Goal: Obtain resource: Download file/media

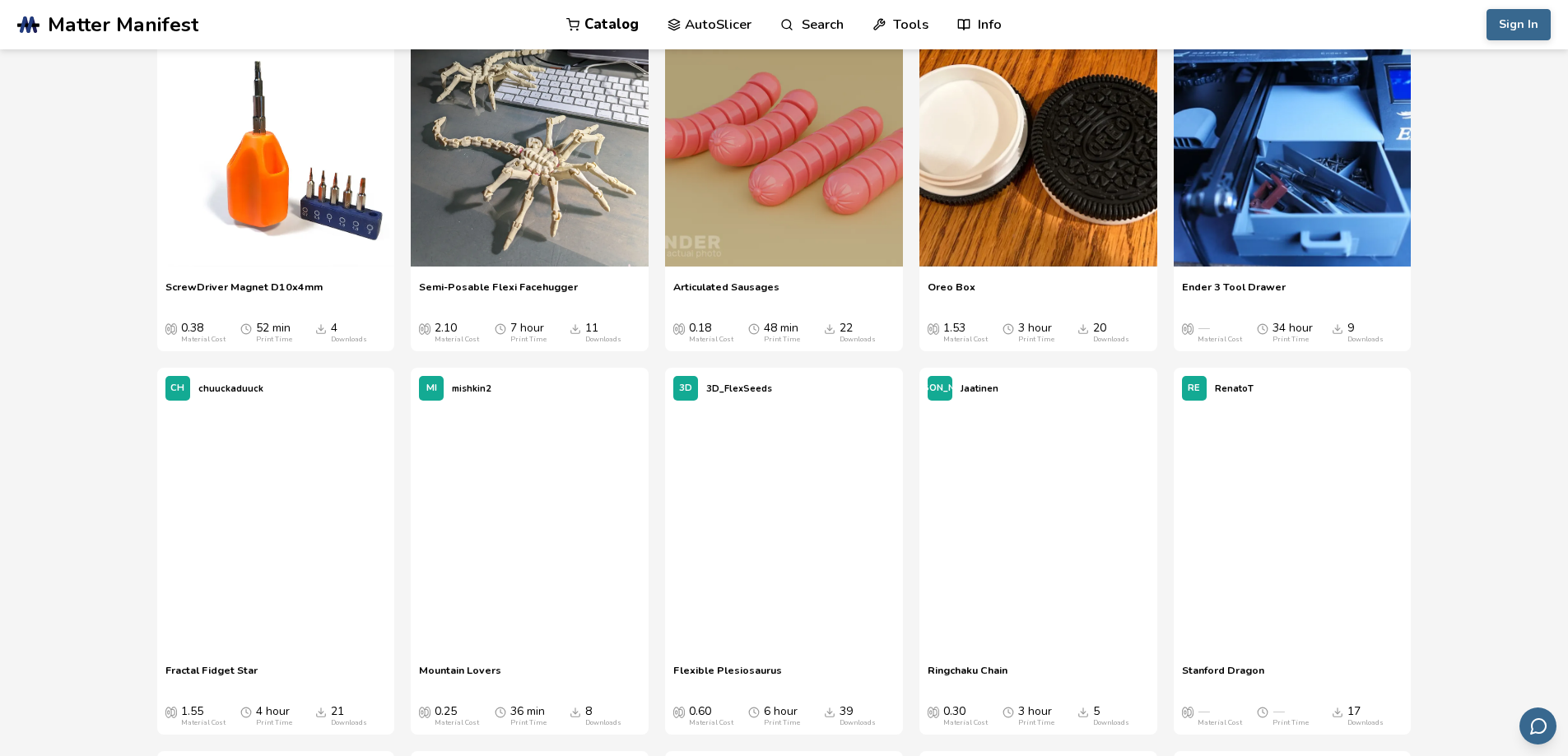
scroll to position [10944, 0]
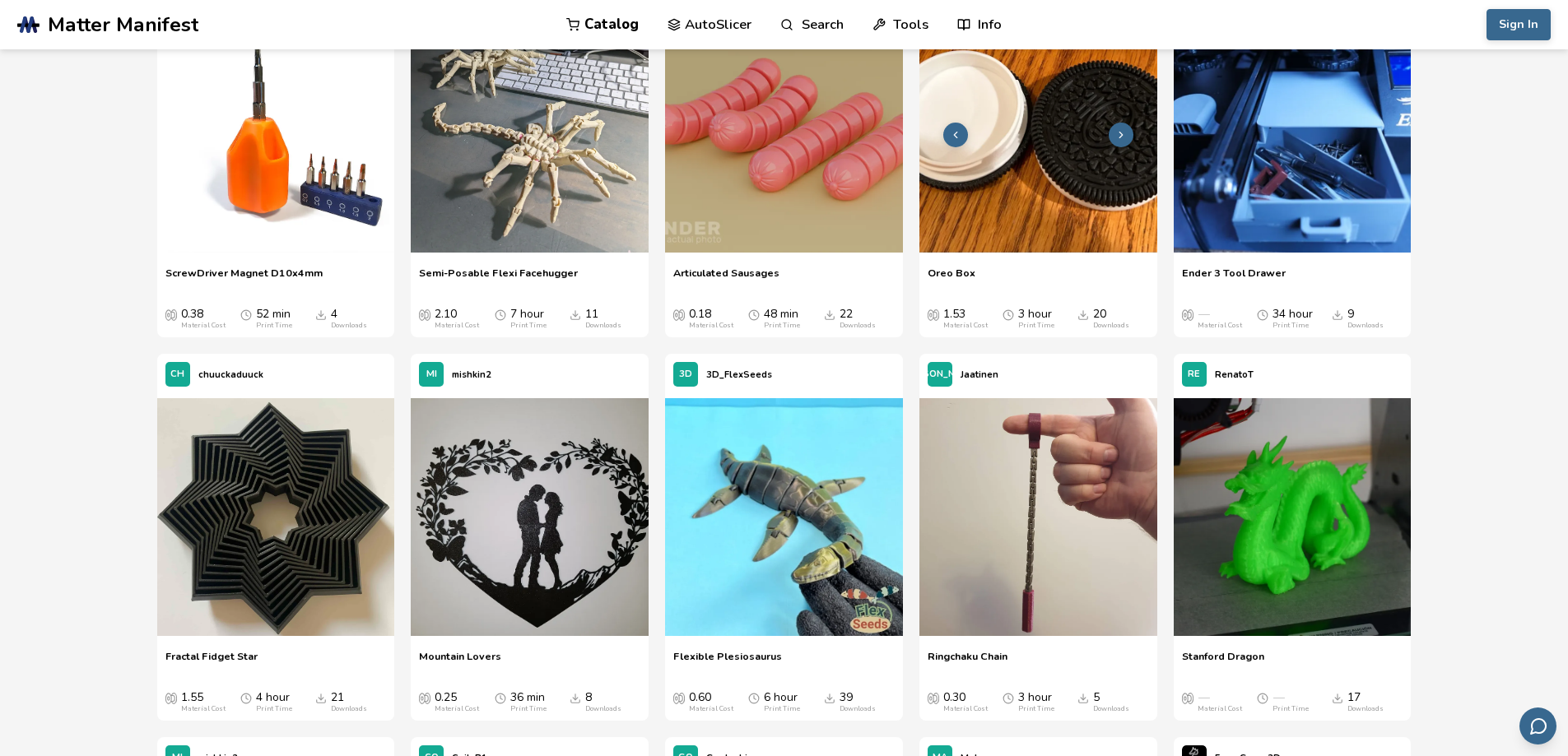
click at [1049, 200] on img at bounding box center [1038, 133] width 238 height 238
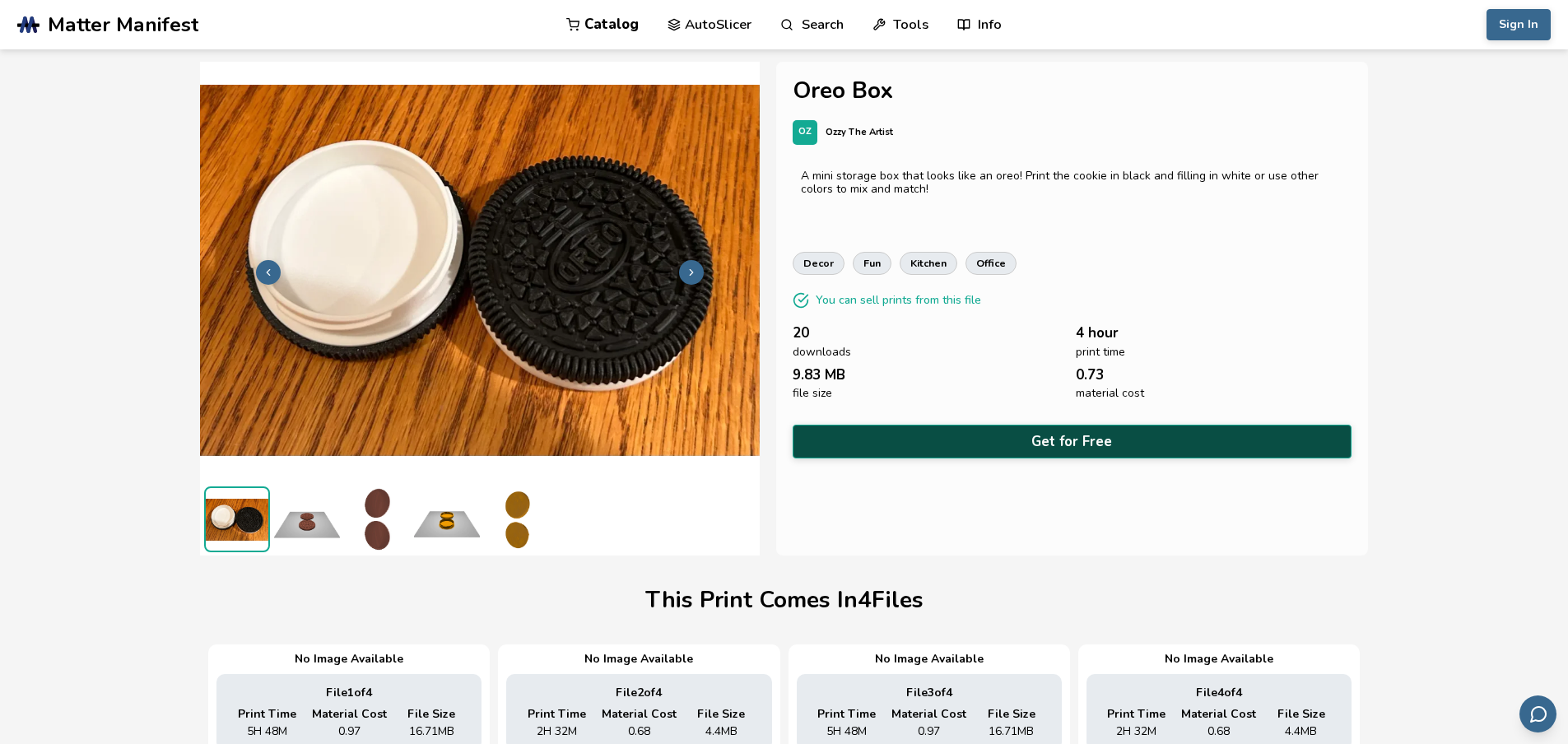
click at [1084, 441] on button "Get for Free" at bounding box center [1072, 442] width 559 height 34
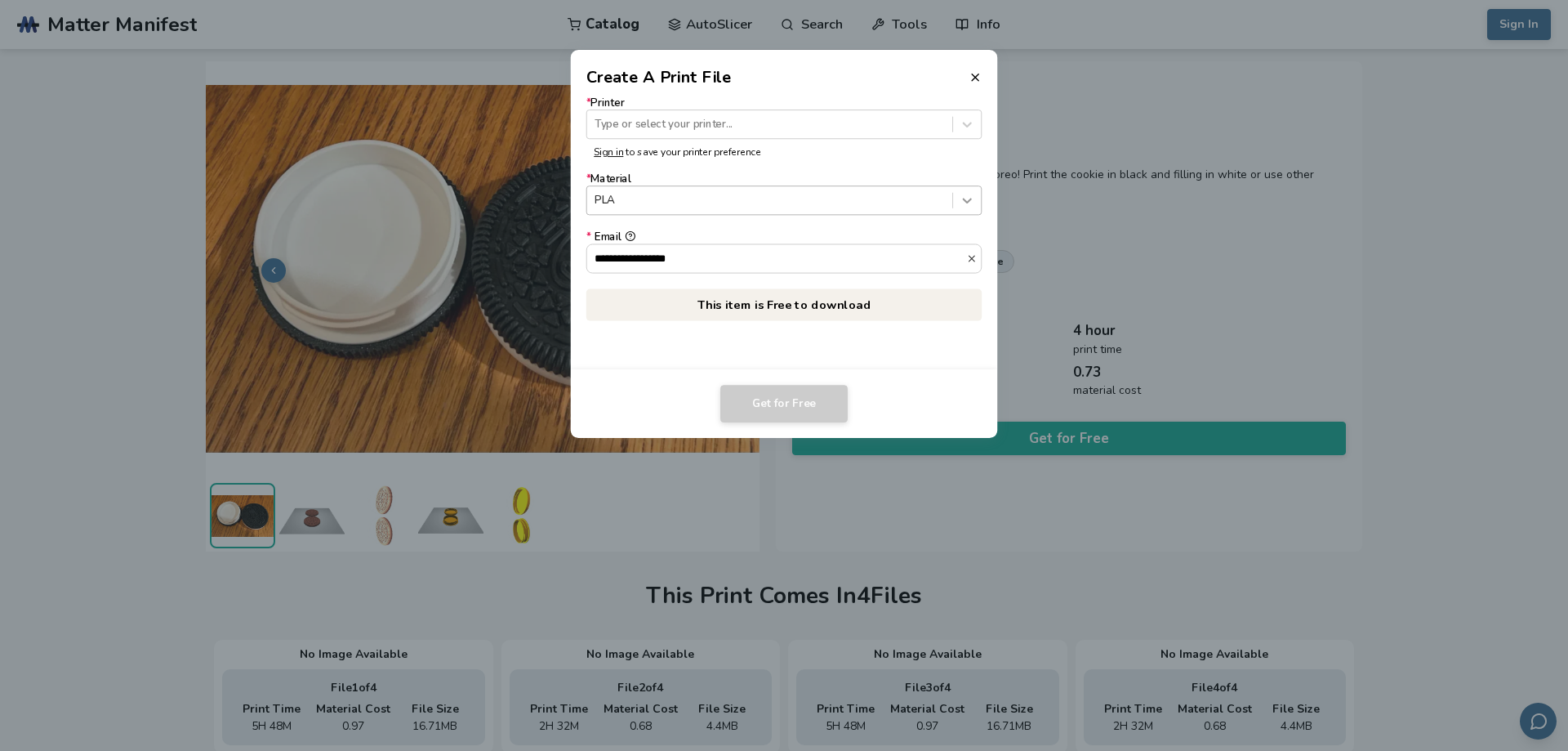
click at [971, 200] on icon at bounding box center [967, 200] width 9 height 4
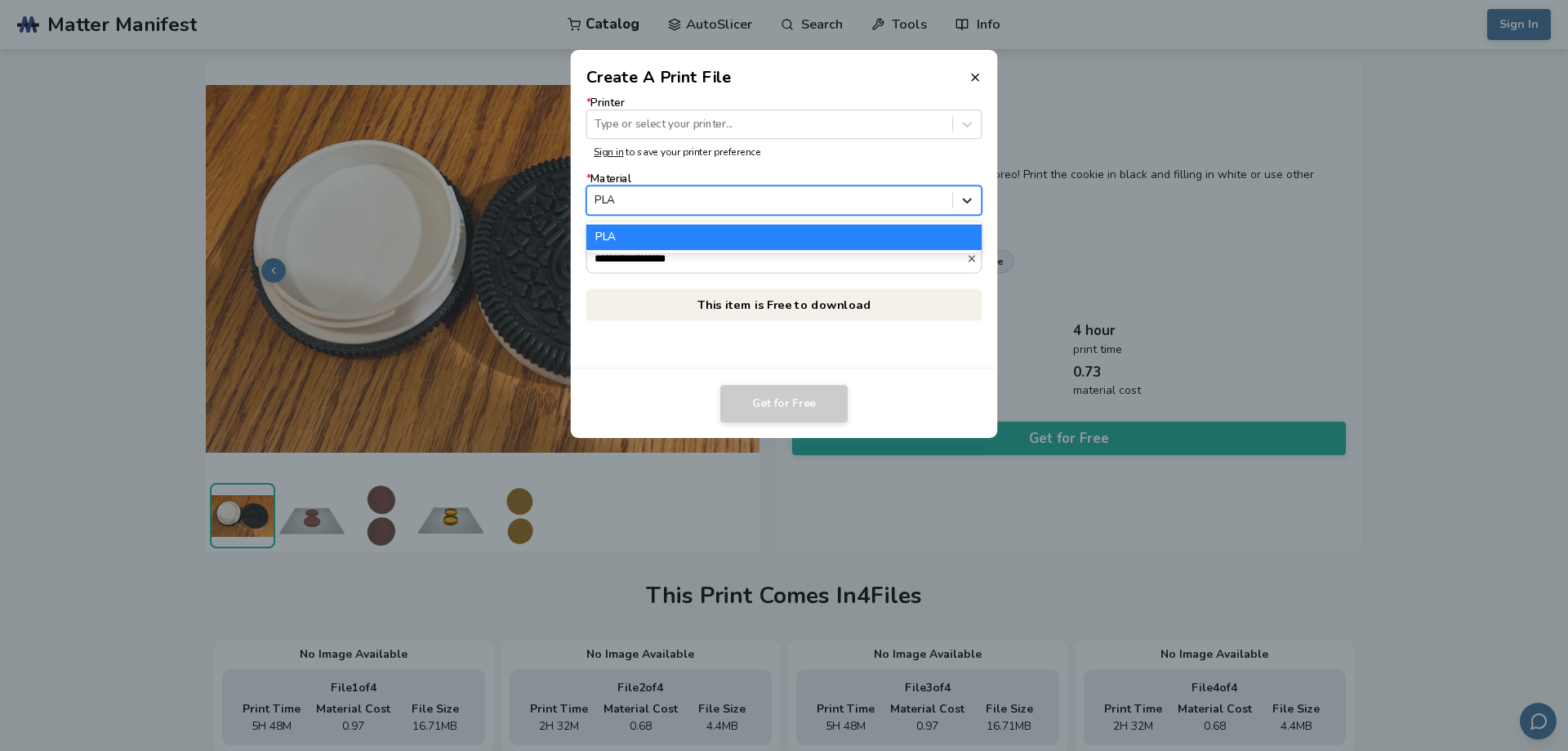
click at [965, 199] on icon at bounding box center [967, 200] width 9 height 4
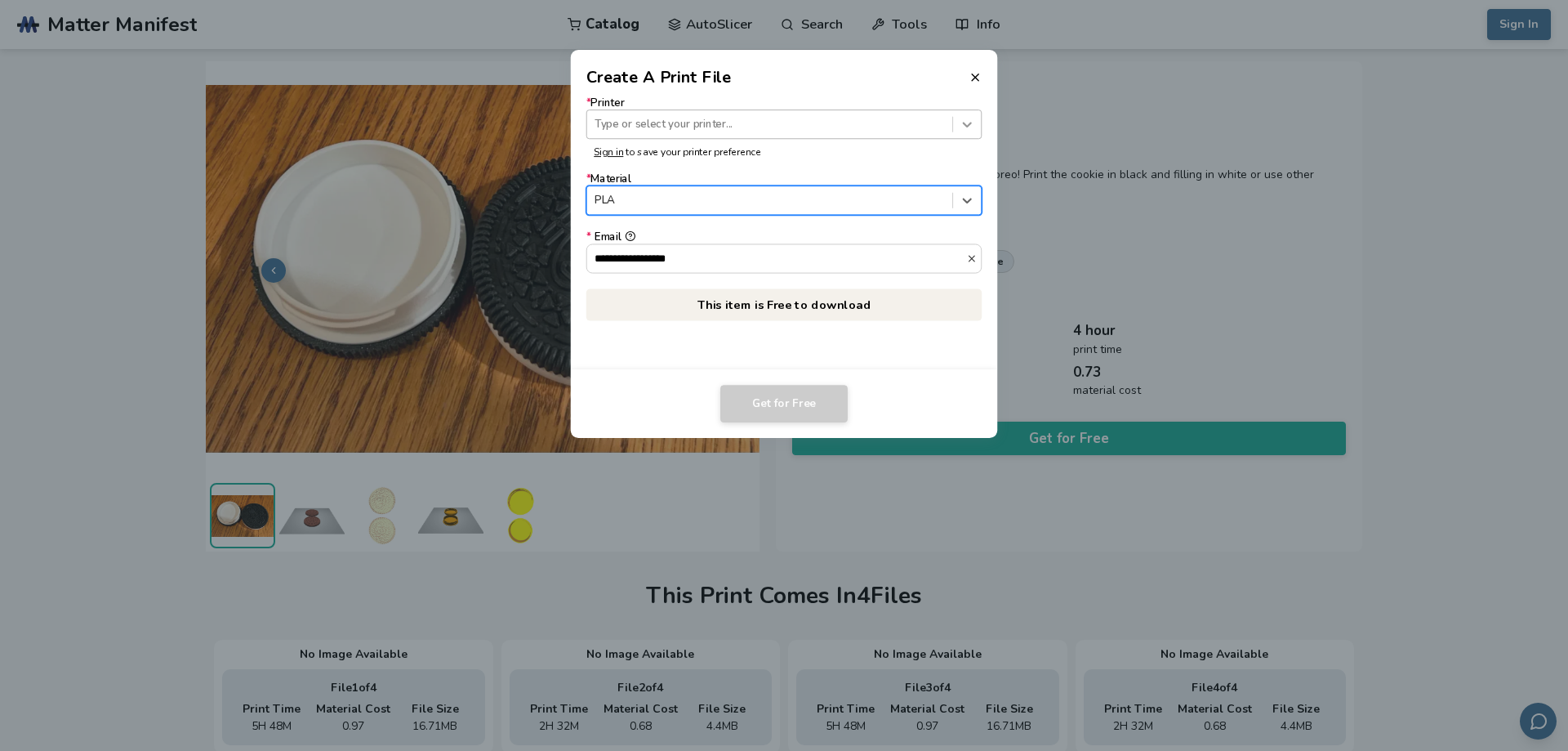
click at [967, 120] on icon at bounding box center [967, 124] width 15 height 15
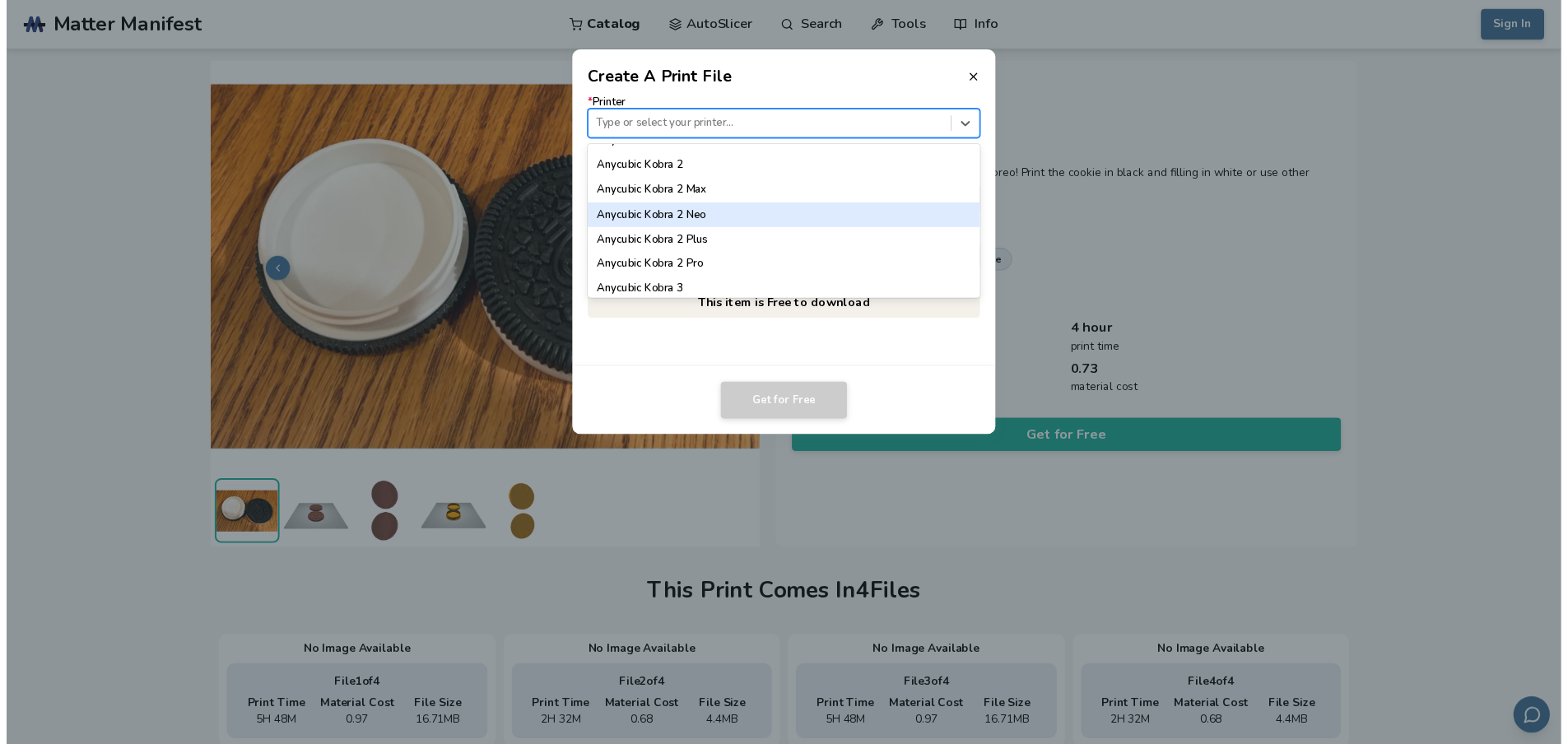
scroll to position [165, 0]
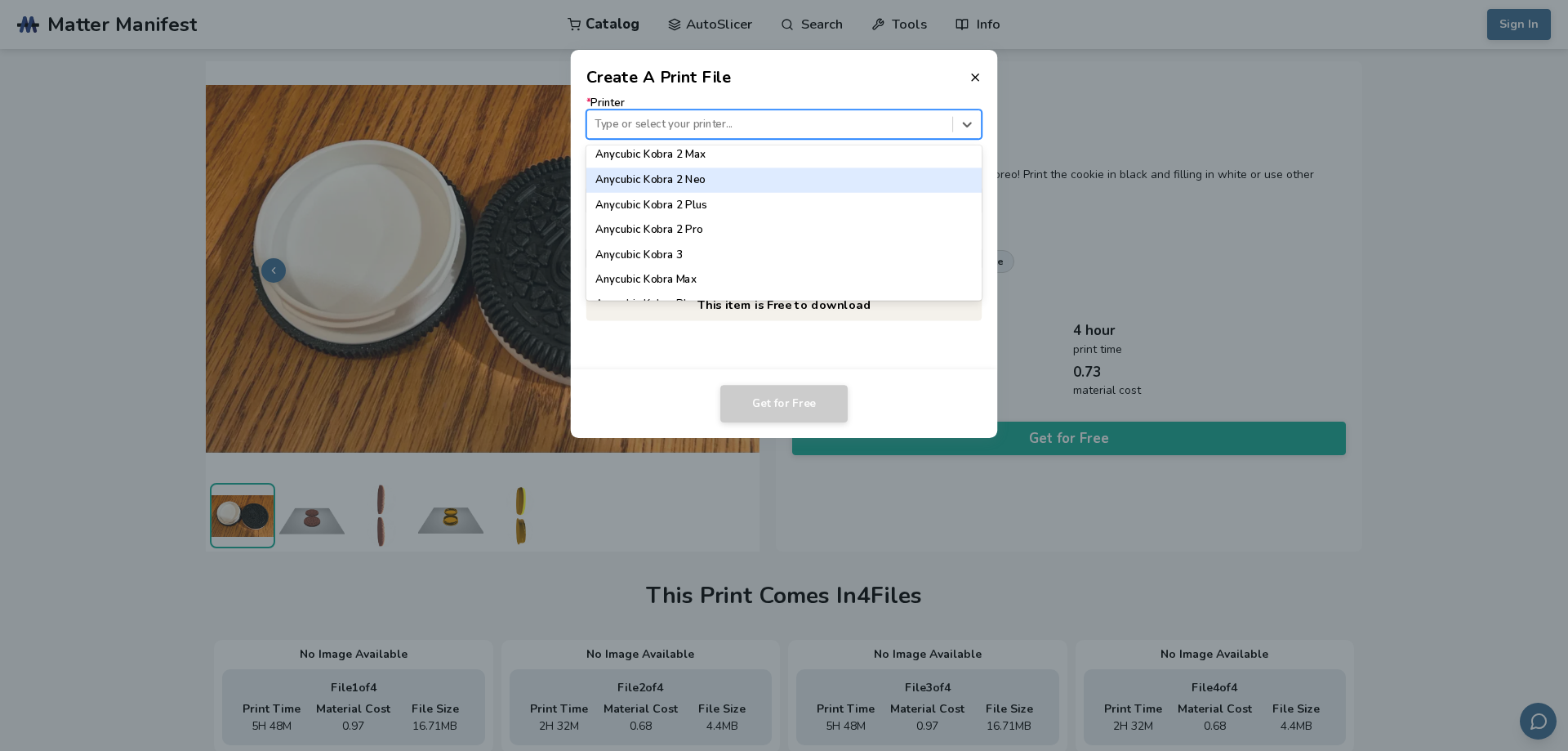
click at [700, 184] on div "Anycubic Kobra 2 Neo" at bounding box center [784, 179] width 396 height 24
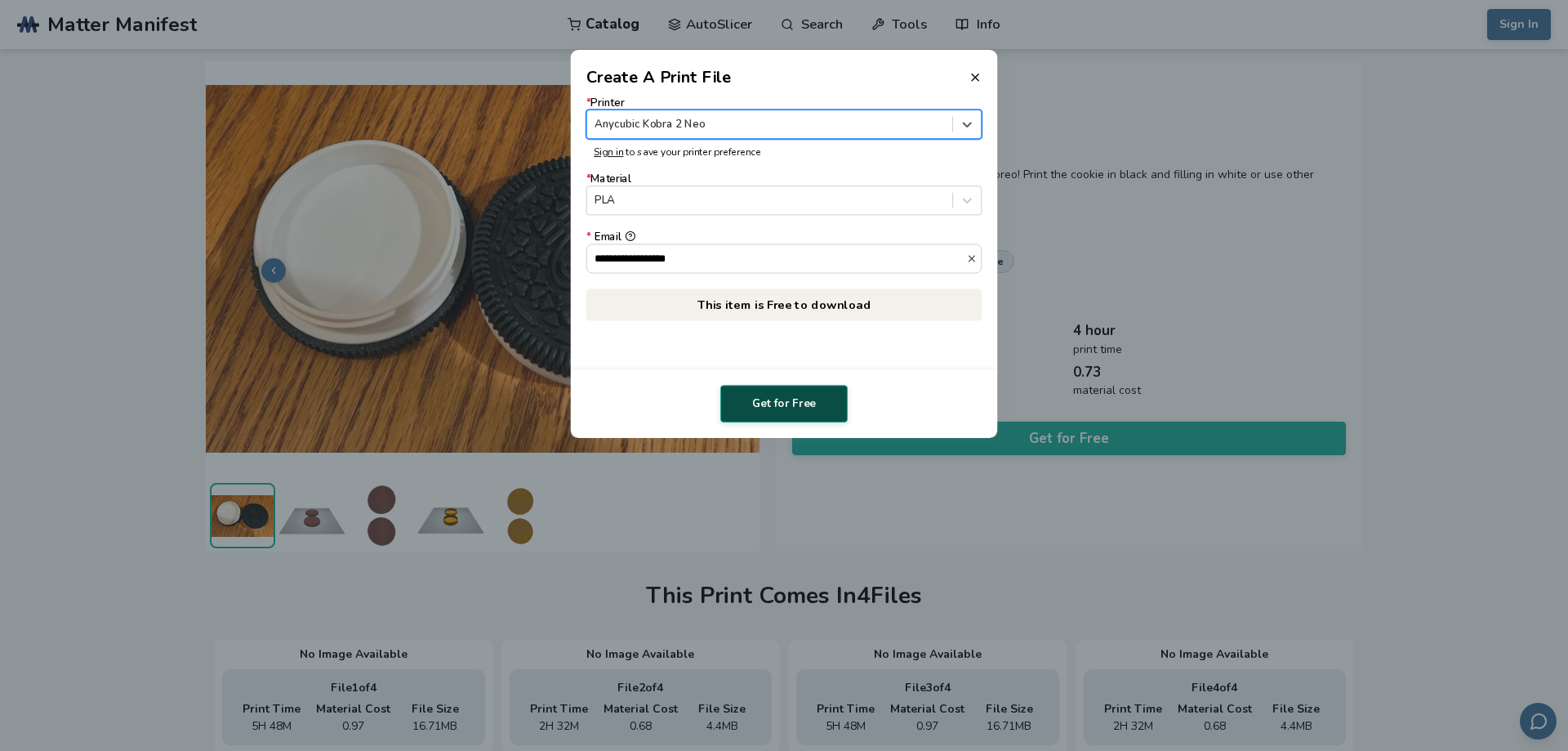
click at [785, 401] on button "Get for Free" at bounding box center [784, 404] width 128 height 38
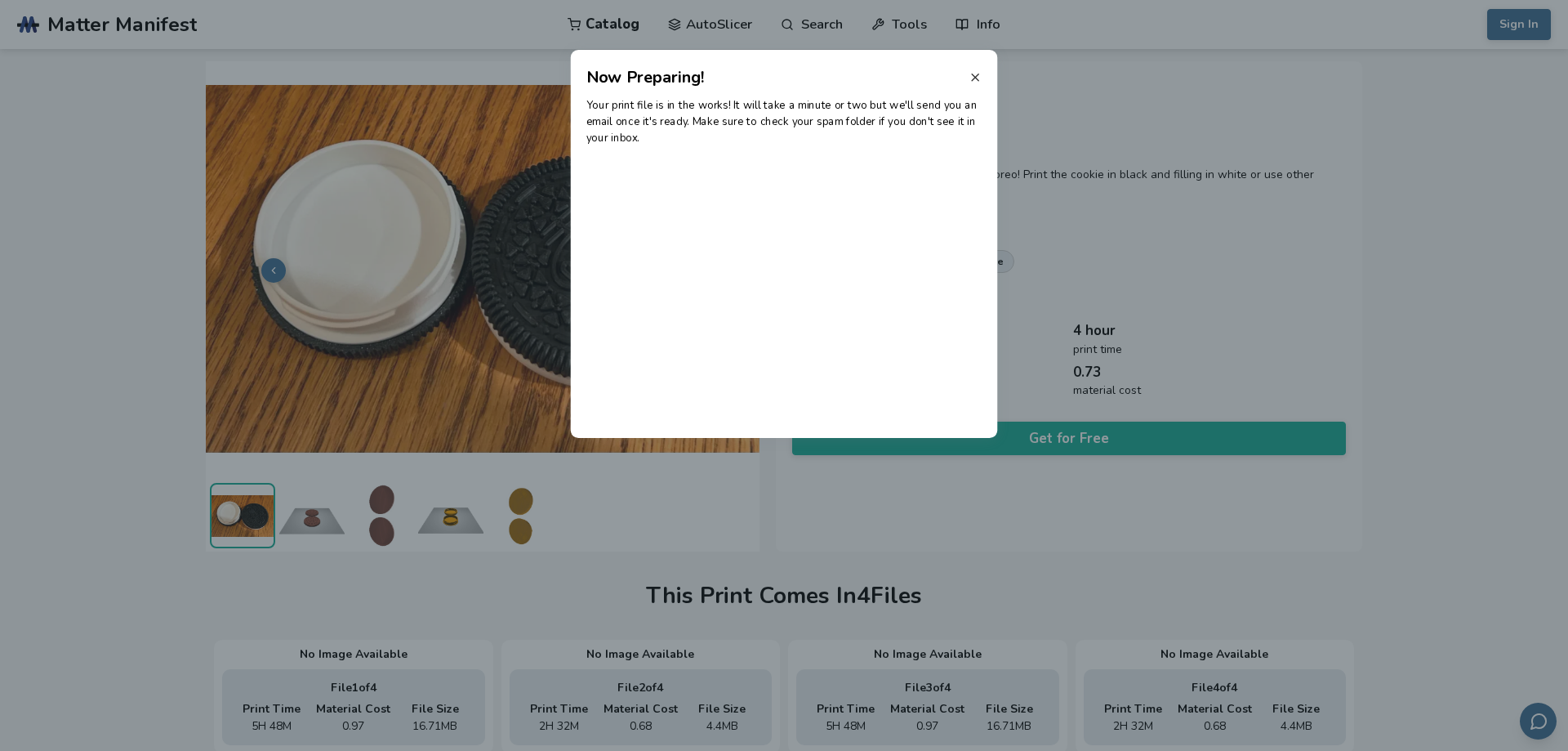
click at [976, 79] on icon at bounding box center [975, 78] width 13 height 13
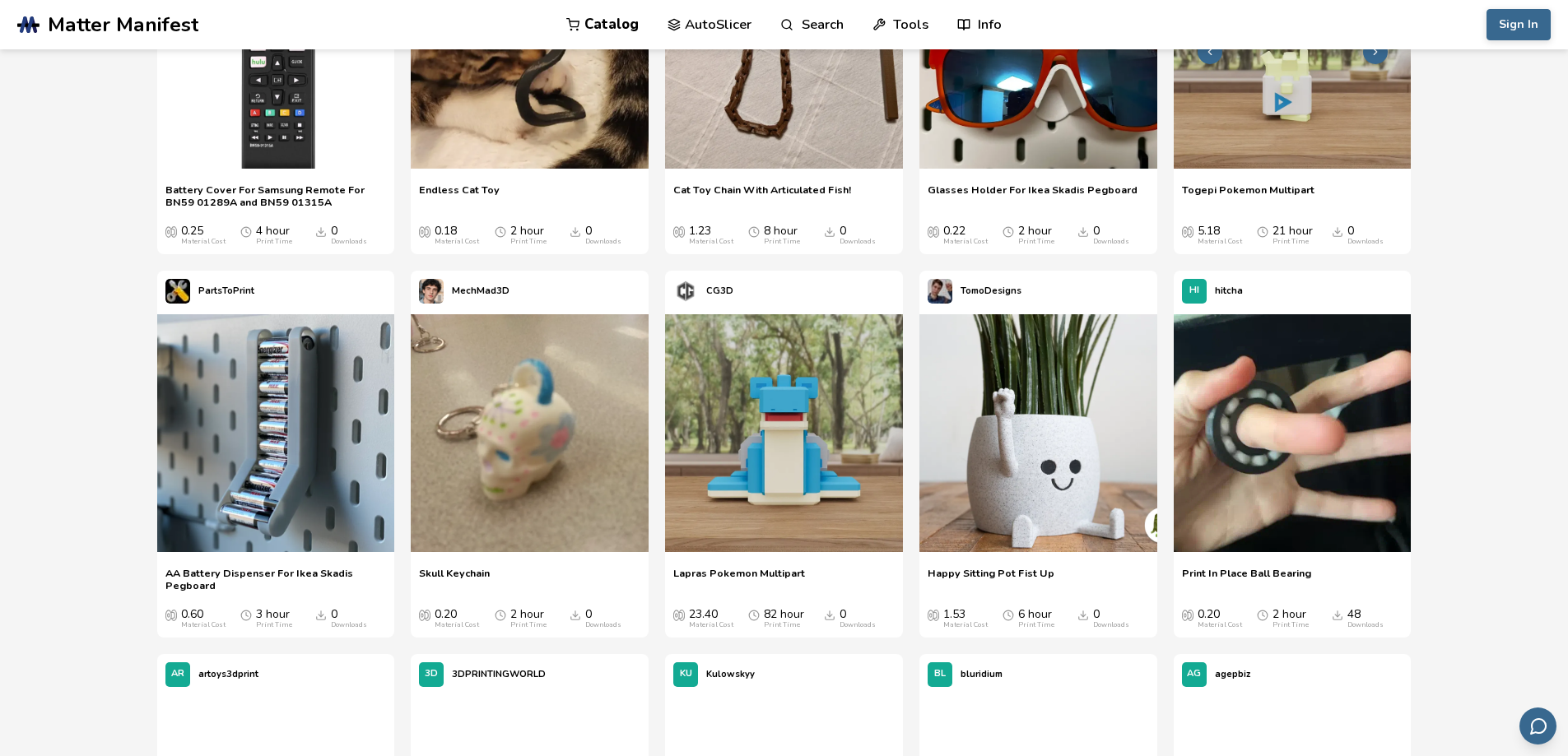
scroll to position [263, 0]
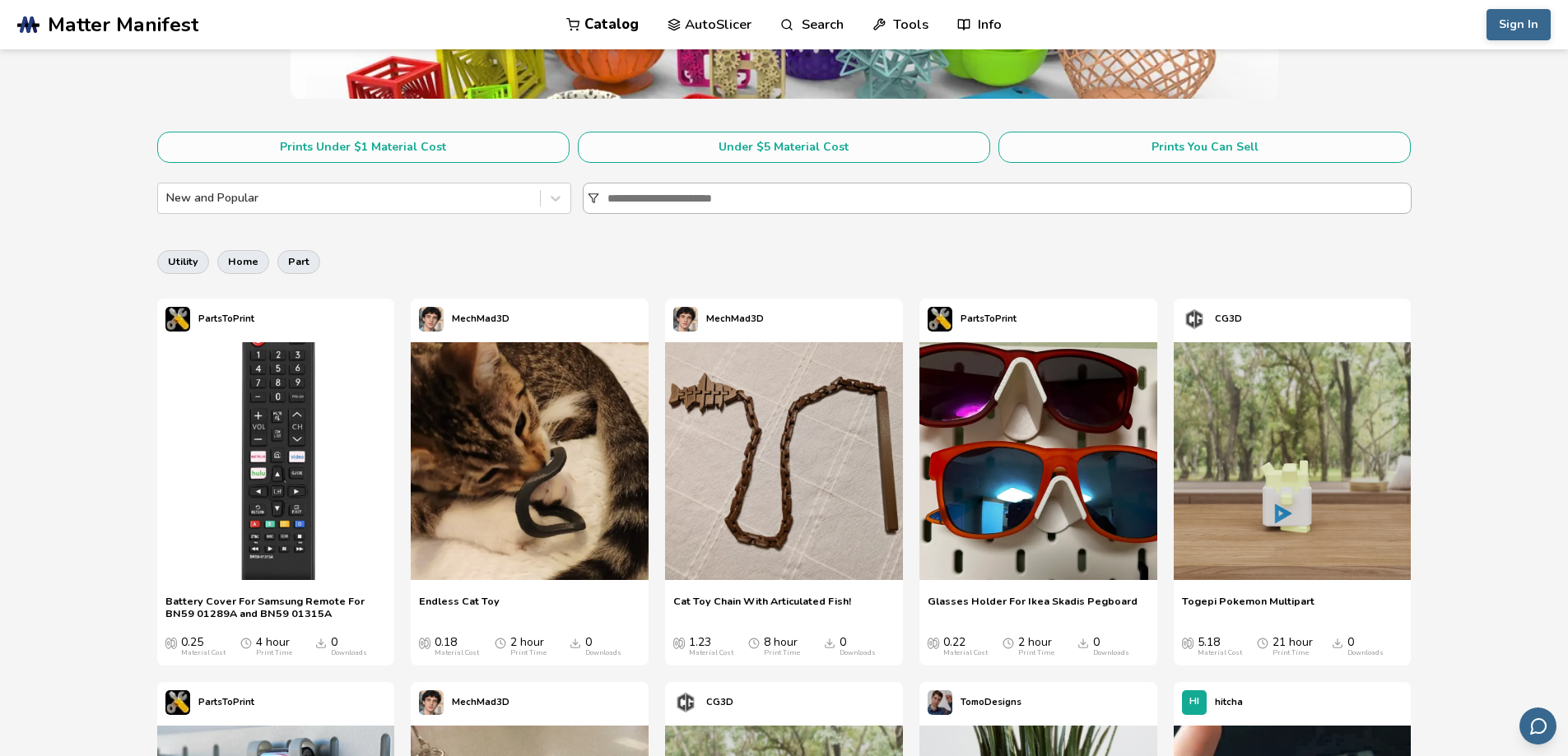
click at [725, 200] on input at bounding box center [1009, 198] width 803 height 30
type input "******"
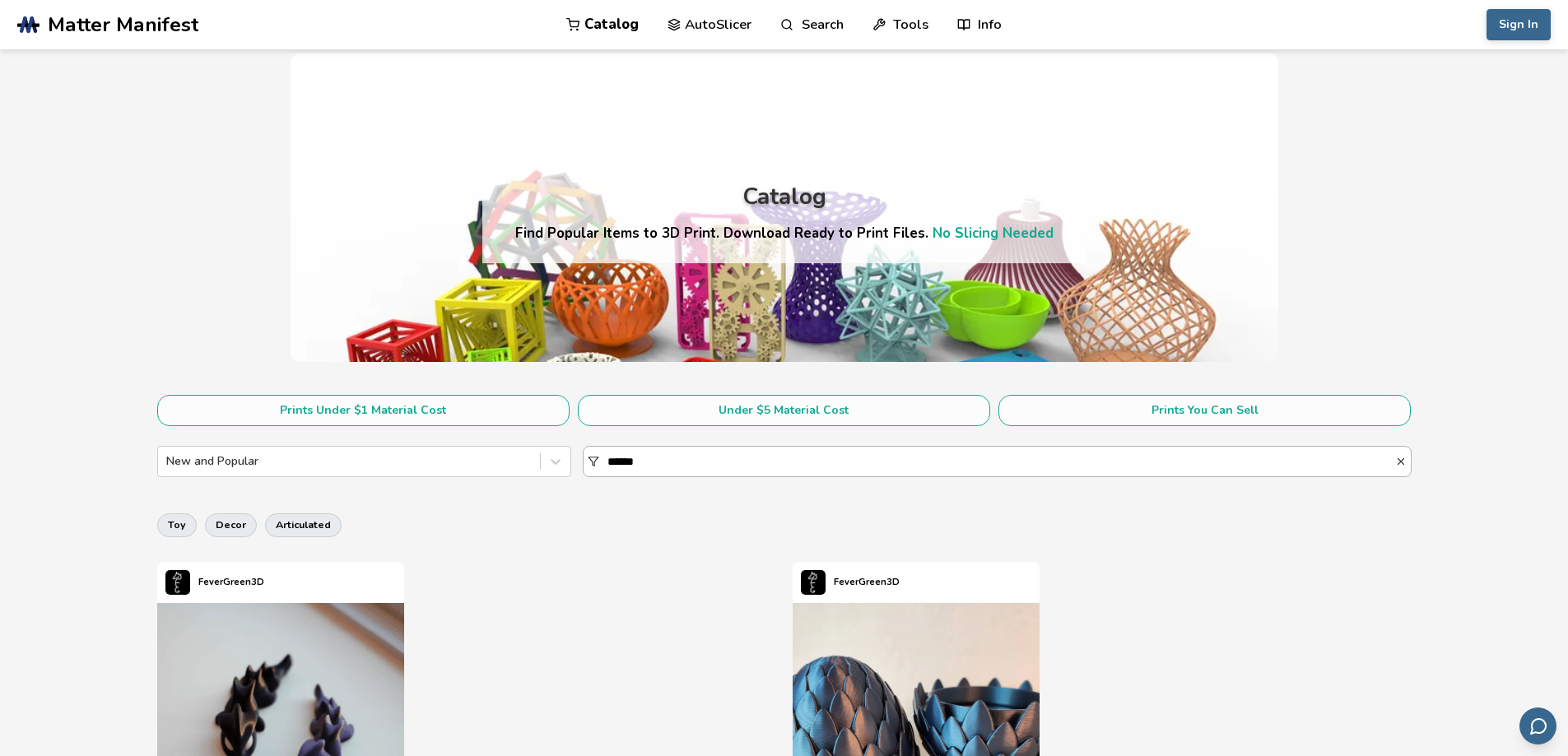
click at [694, 460] on input "******" at bounding box center [1002, 461] width 788 height 30
drag, startPoint x: 656, startPoint y: 462, endPoint x: 590, endPoint y: 461, distance: 66.0
click at [596, 459] on div "******" at bounding box center [997, 461] width 829 height 31
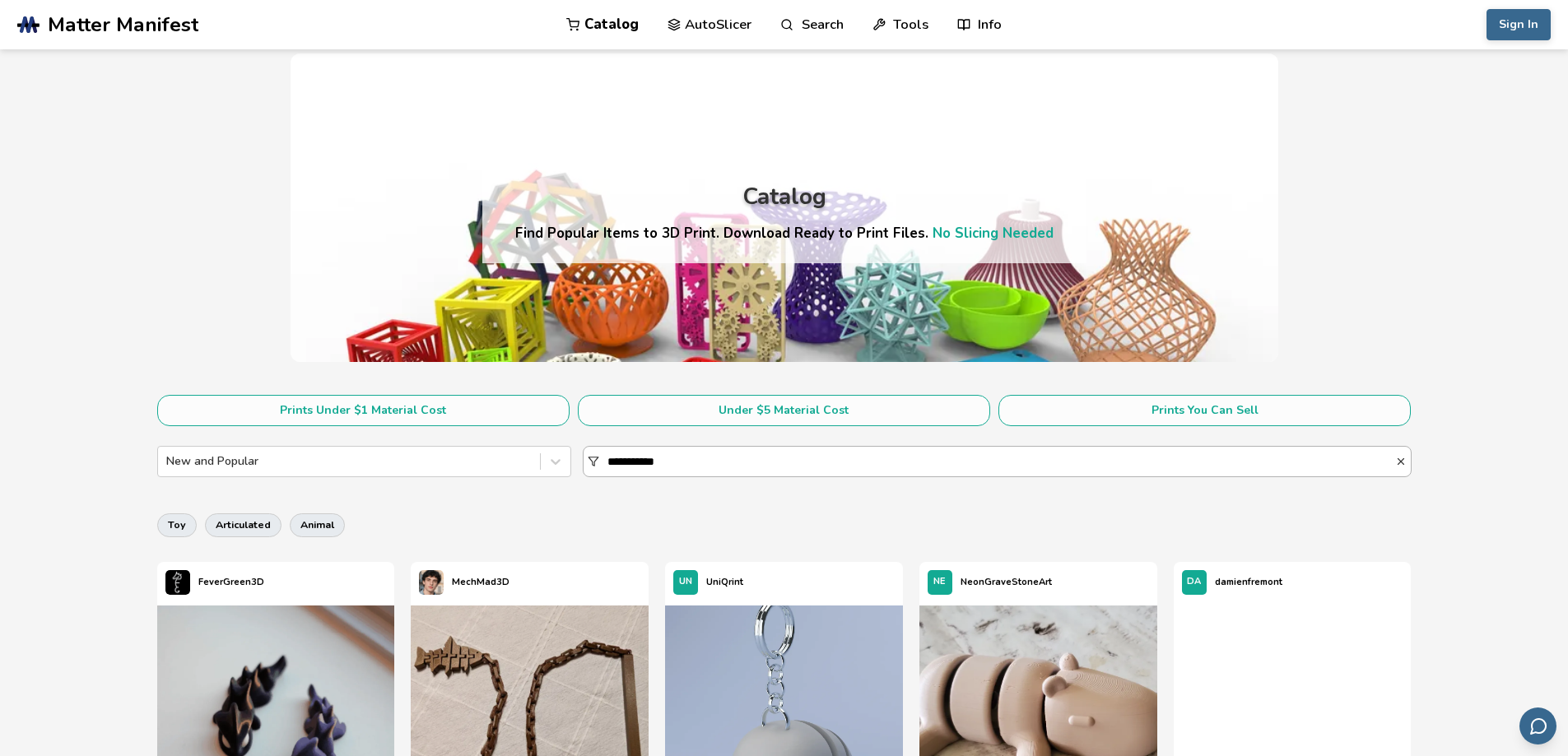
type input "**********"
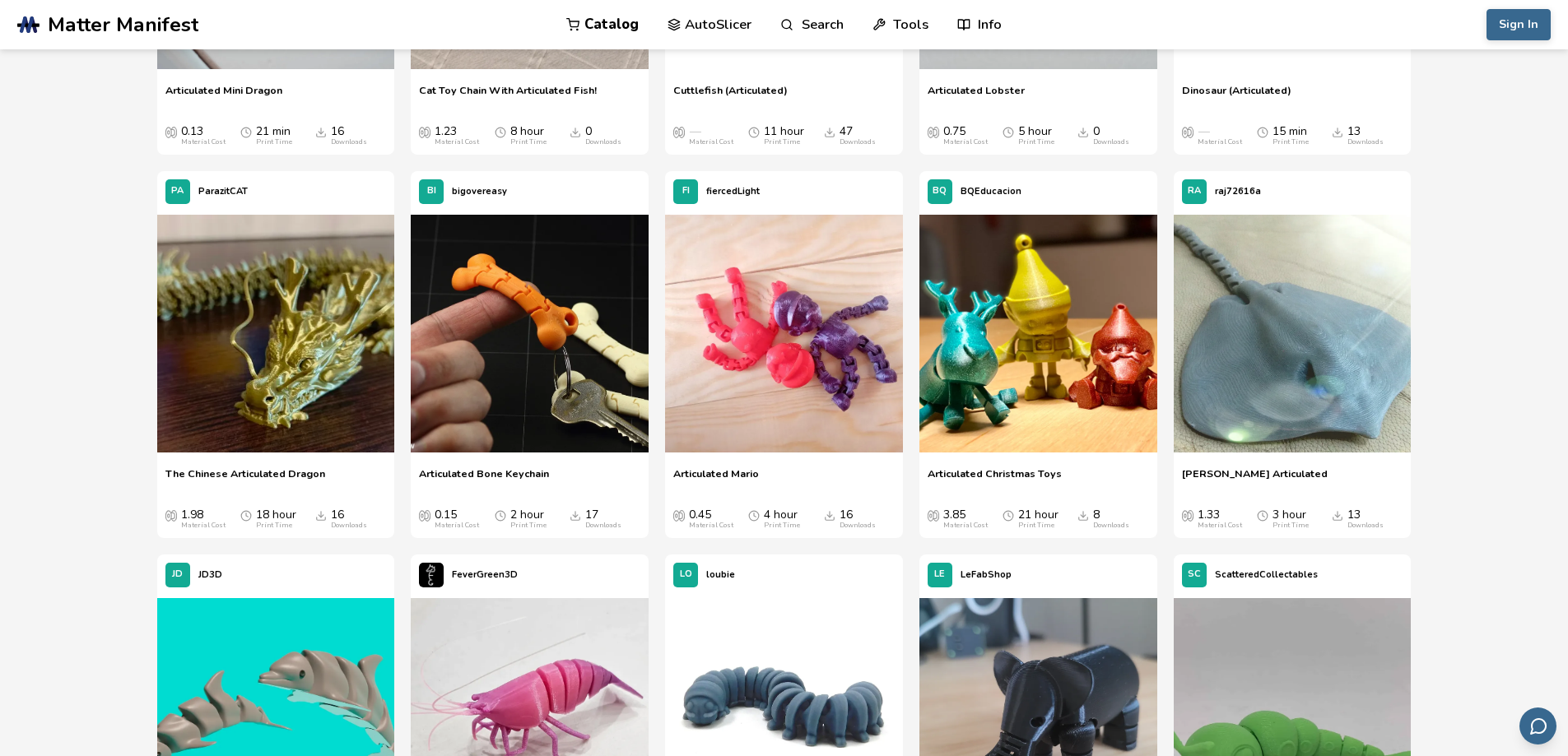
scroll to position [658, 0]
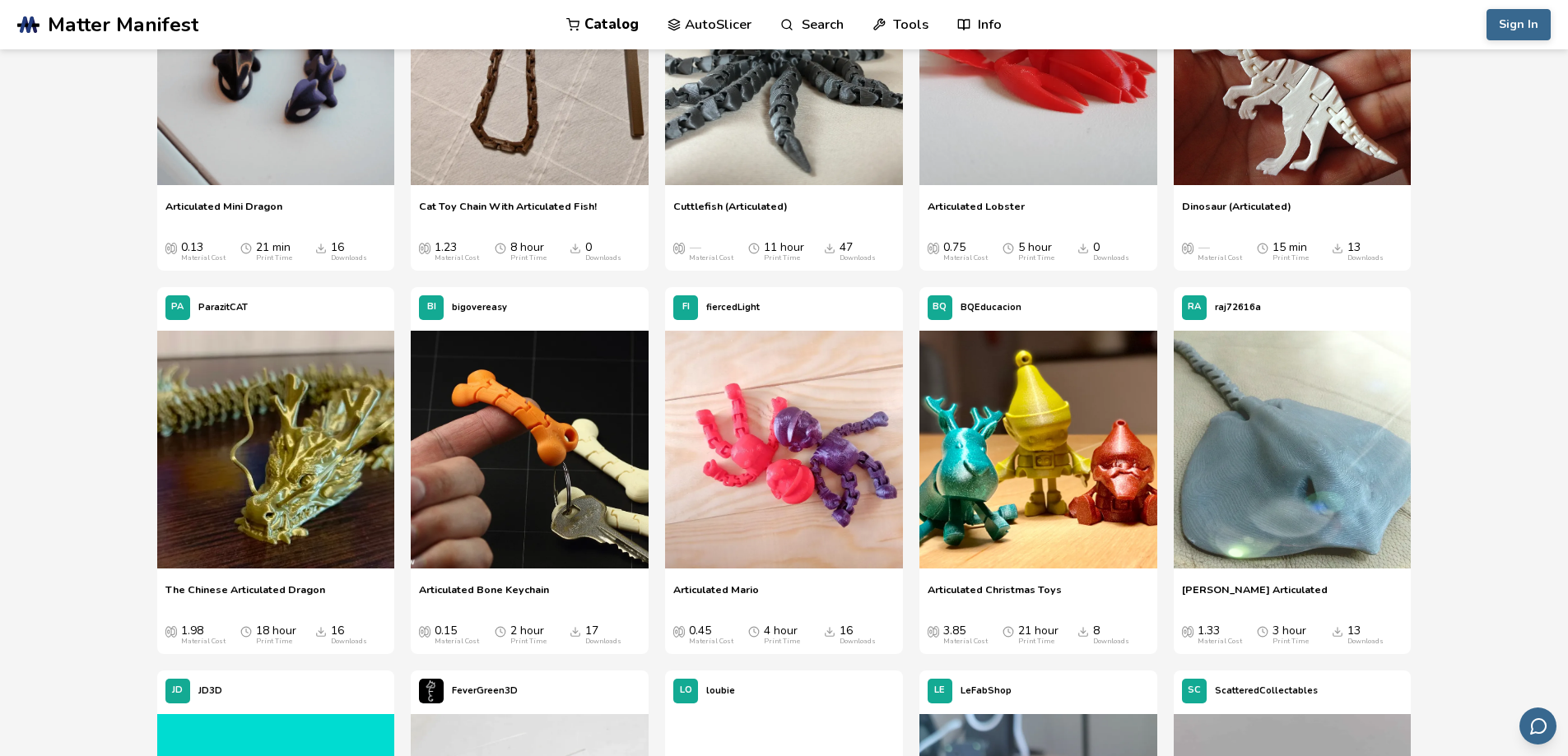
click at [254, 587] on span "The Chinese Articulated Dragon" at bounding box center [245, 595] width 160 height 24
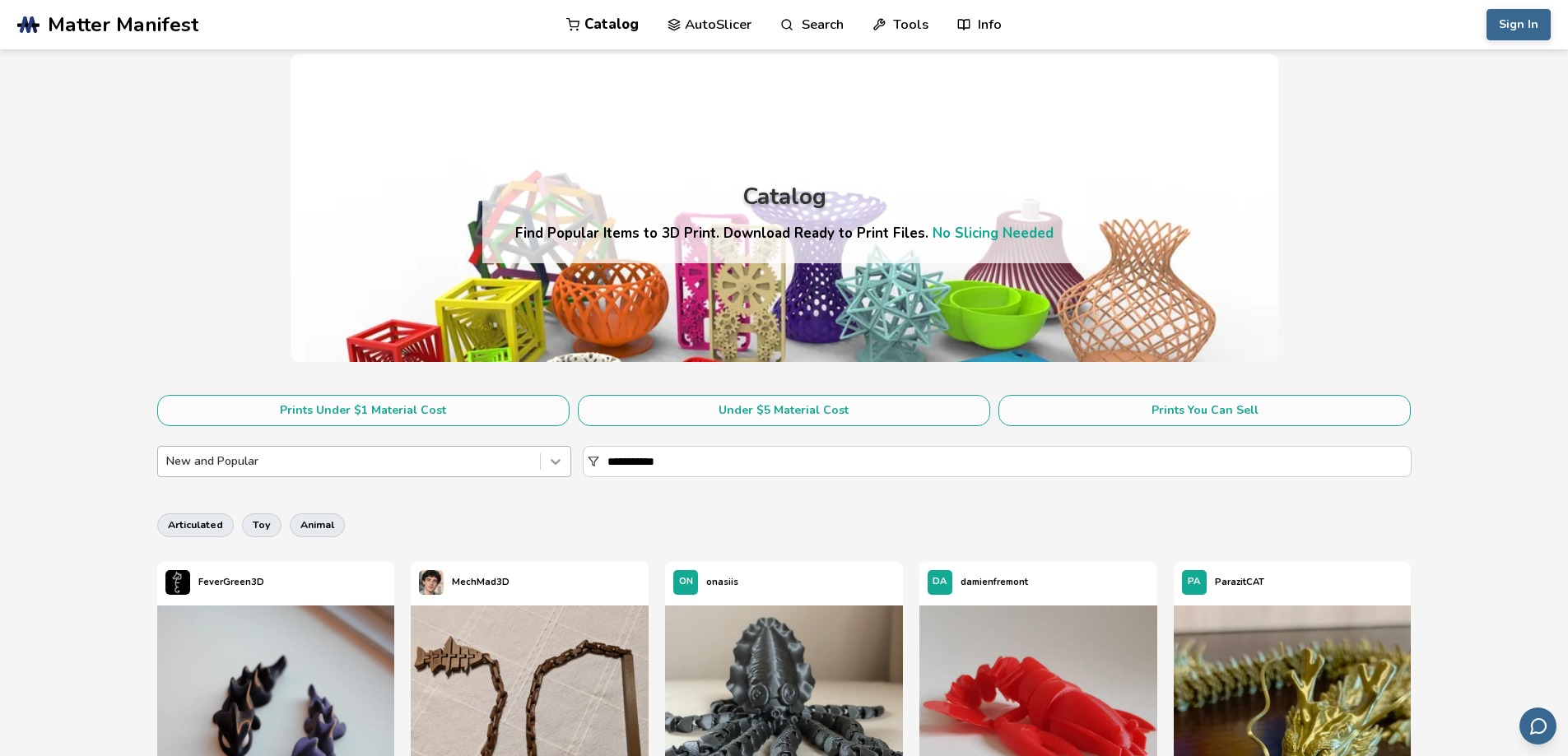
drag, startPoint x: 645, startPoint y: 462, endPoint x: 547, endPoint y: 462, distance: 98.0
click at [547, 462] on div "**********" at bounding box center [784, 461] width 1254 height 31
type input "*"
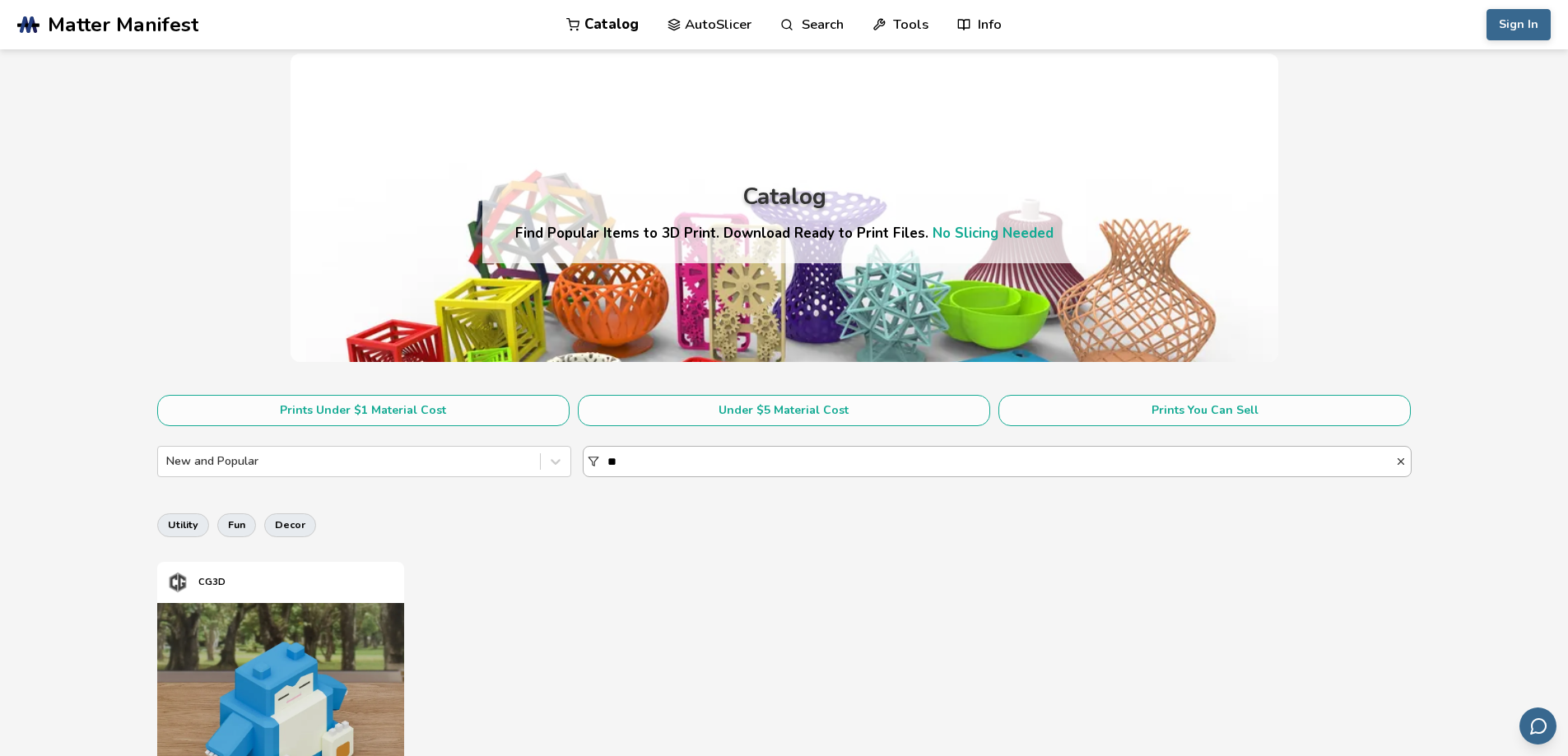
type input "*"
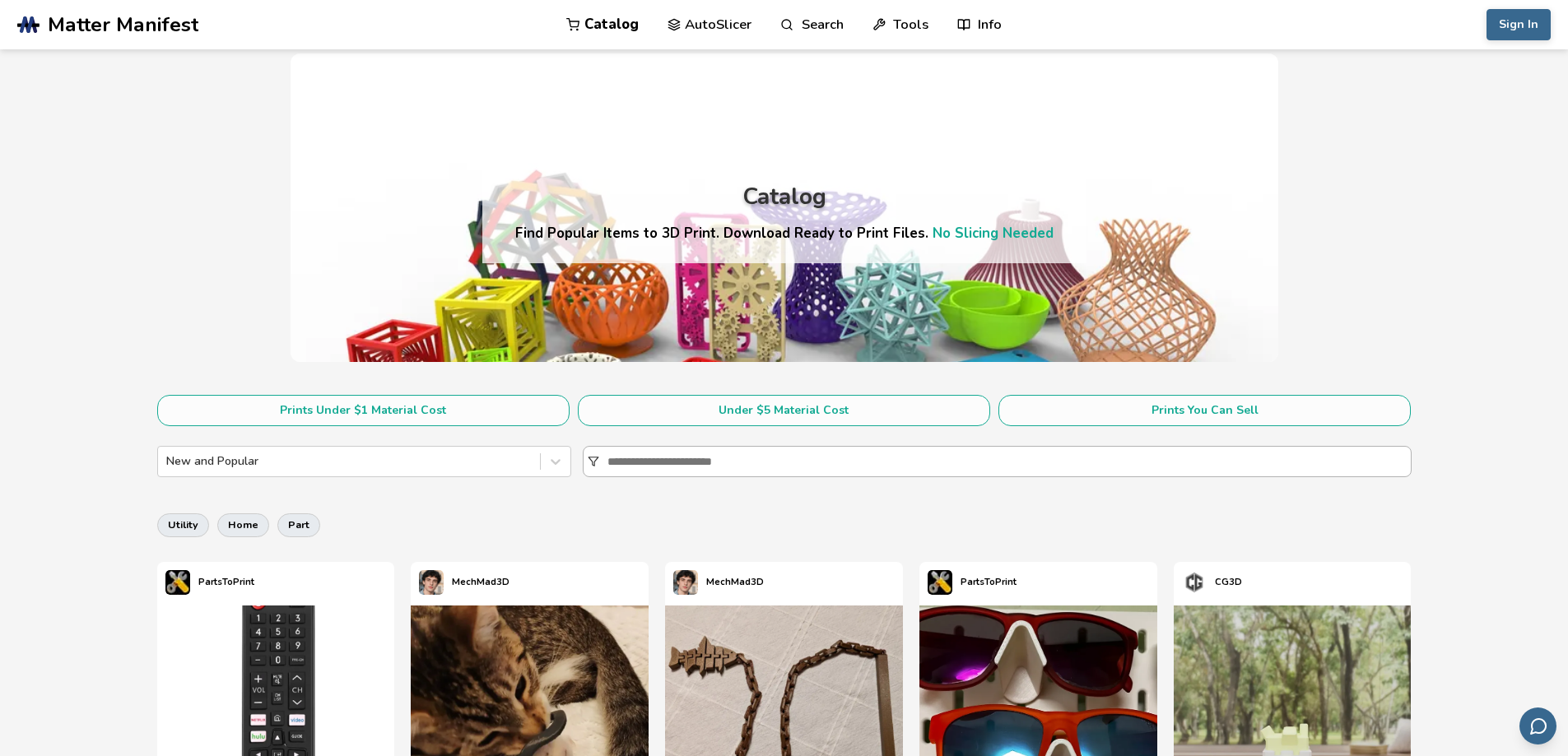
type input "*"
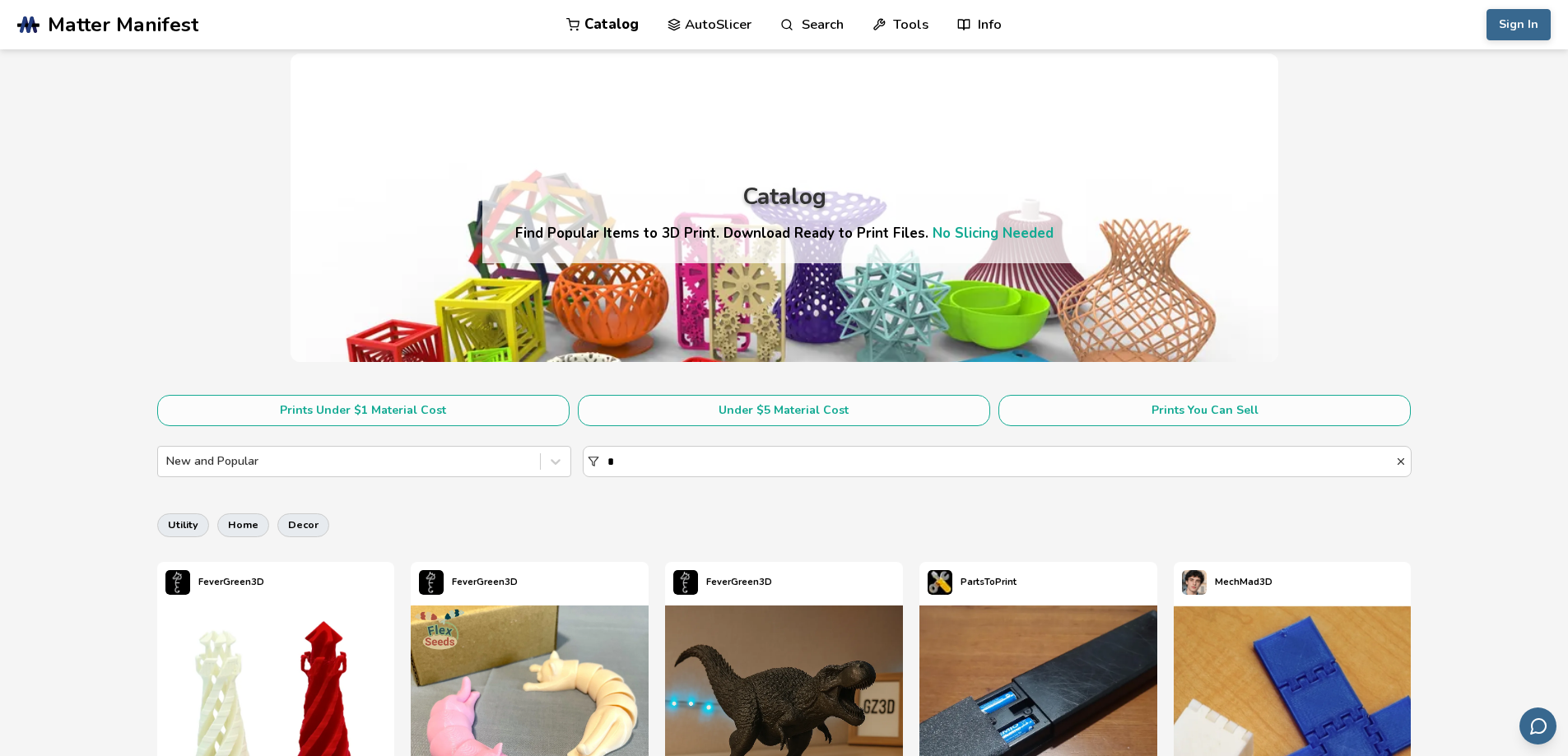
drag, startPoint x: 634, startPoint y: 455, endPoint x: 576, endPoint y: 465, distance: 58.9
click at [572, 462] on div "New and Popular *" at bounding box center [784, 461] width 1254 height 31
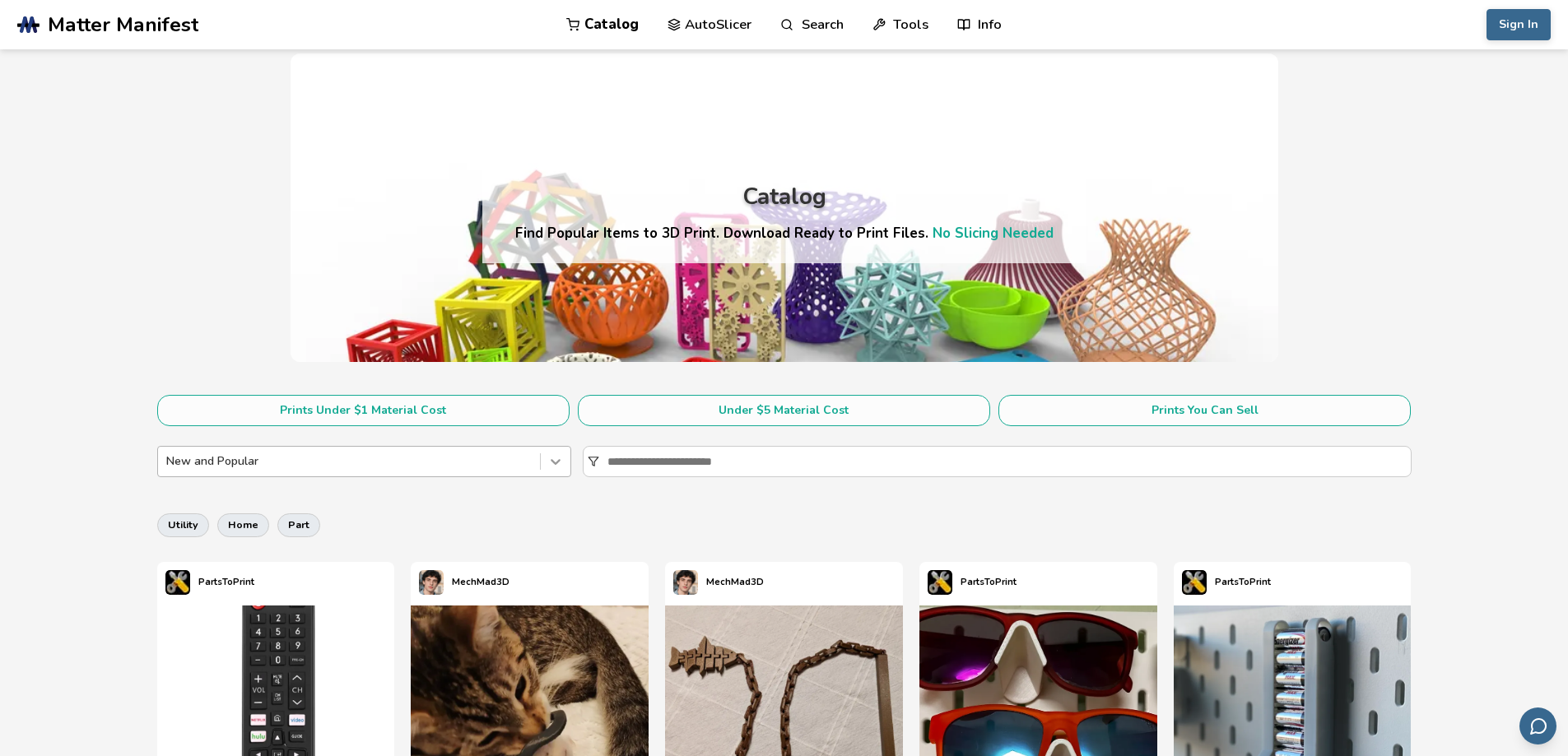
click at [553, 466] on icon at bounding box center [556, 461] width 16 height 16
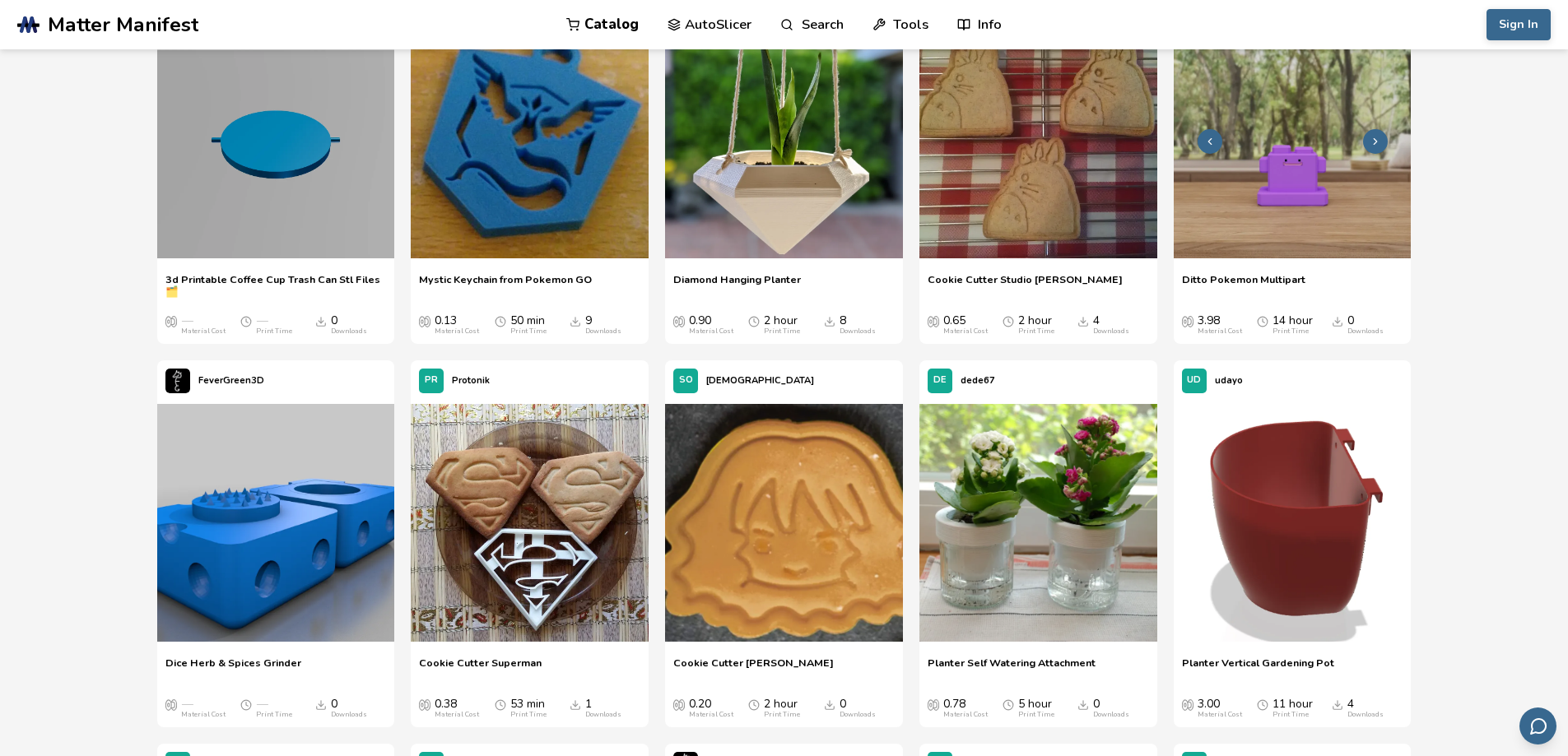
scroll to position [43775, 0]
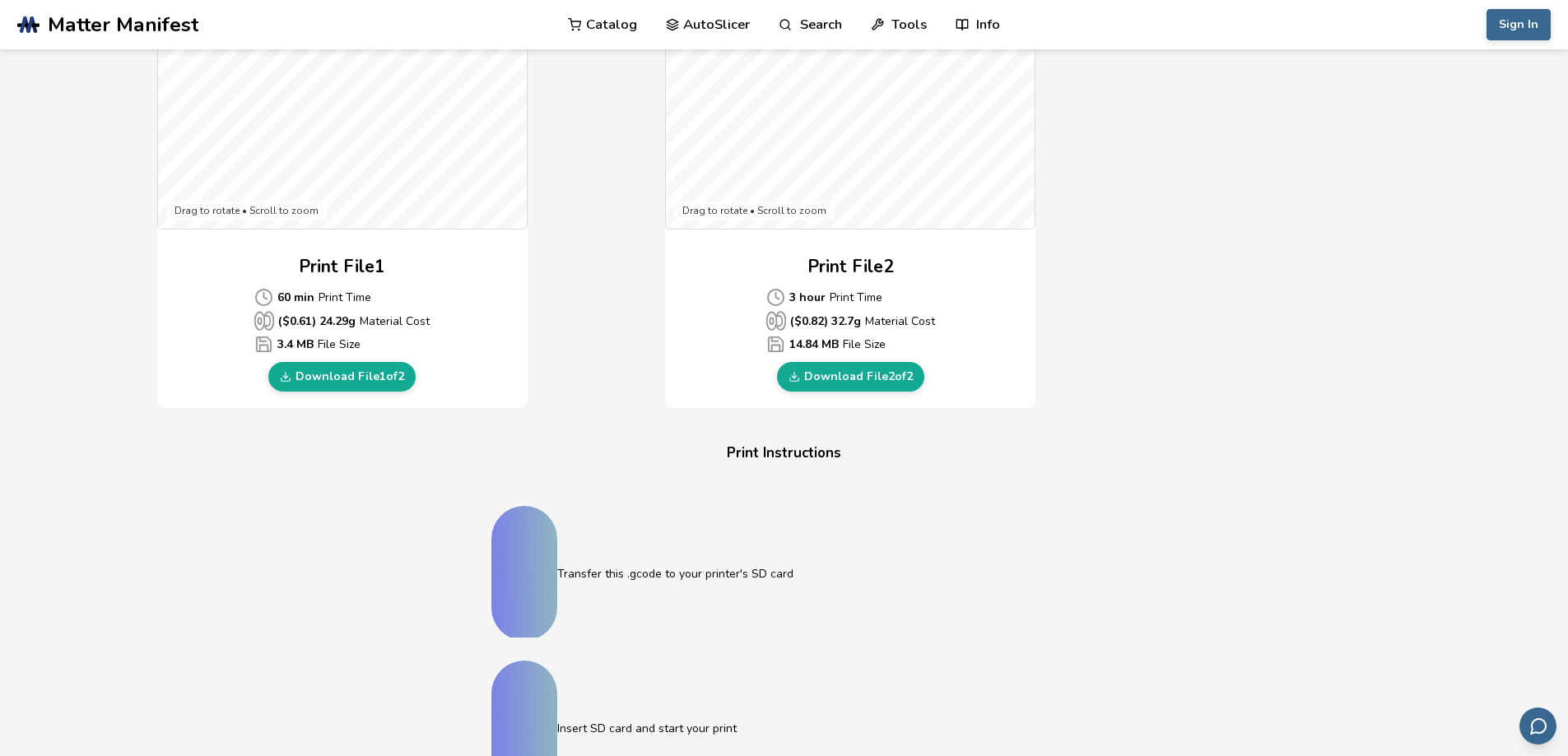
scroll to position [658, 0]
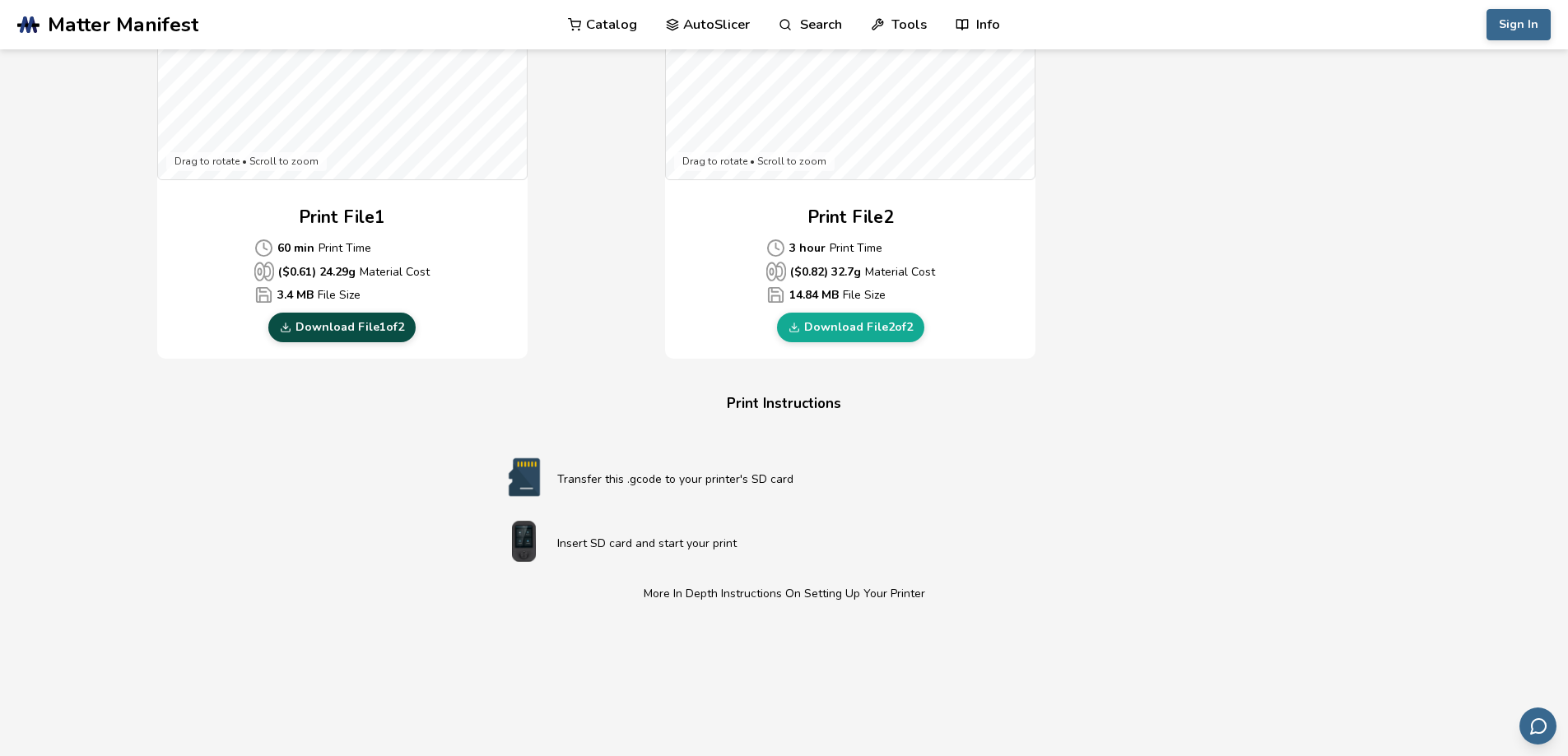
click at [376, 331] on link "Download File 1 of 2" at bounding box center [342, 327] width 147 height 30
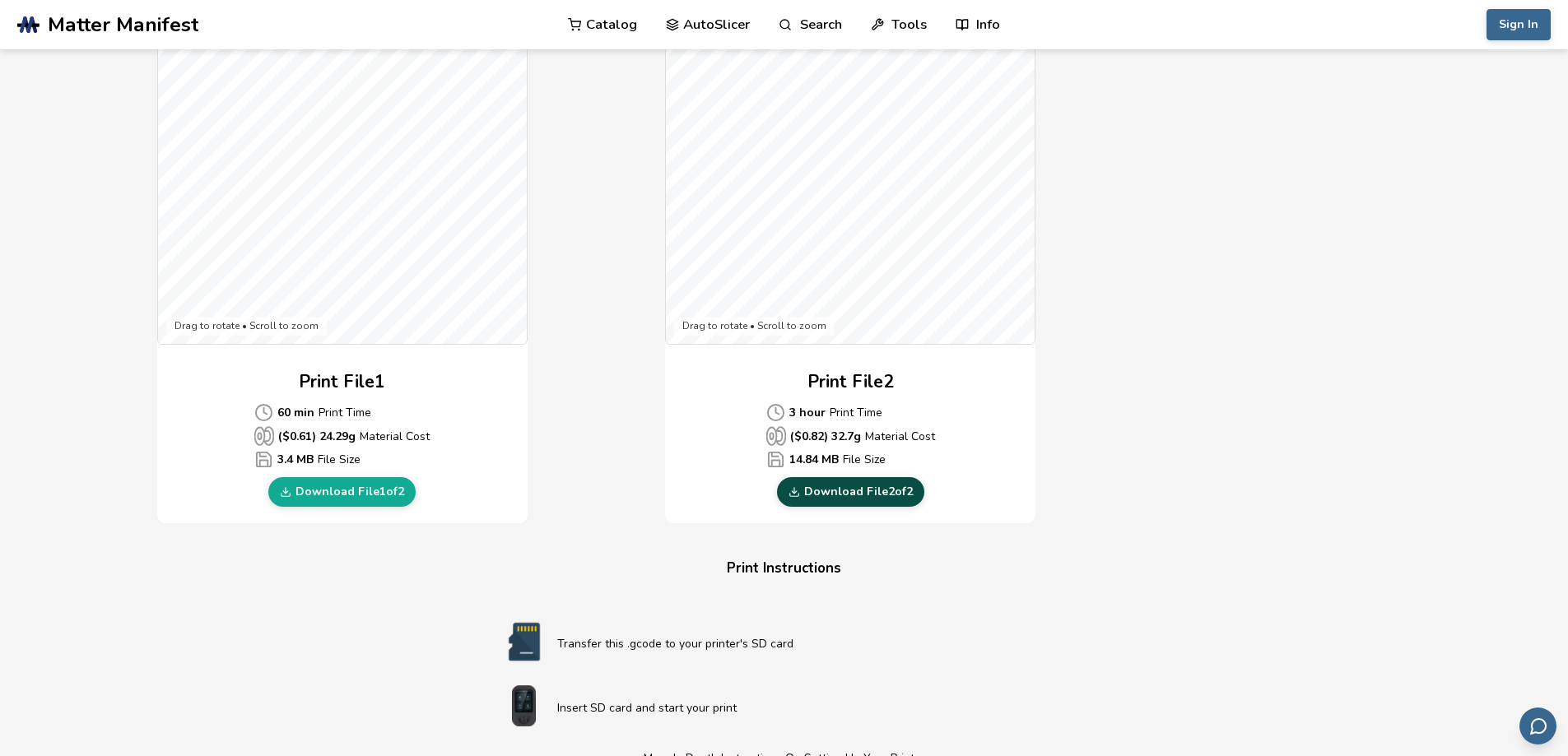
click at [861, 492] on link "Download File 2 of 2" at bounding box center [851, 492] width 147 height 30
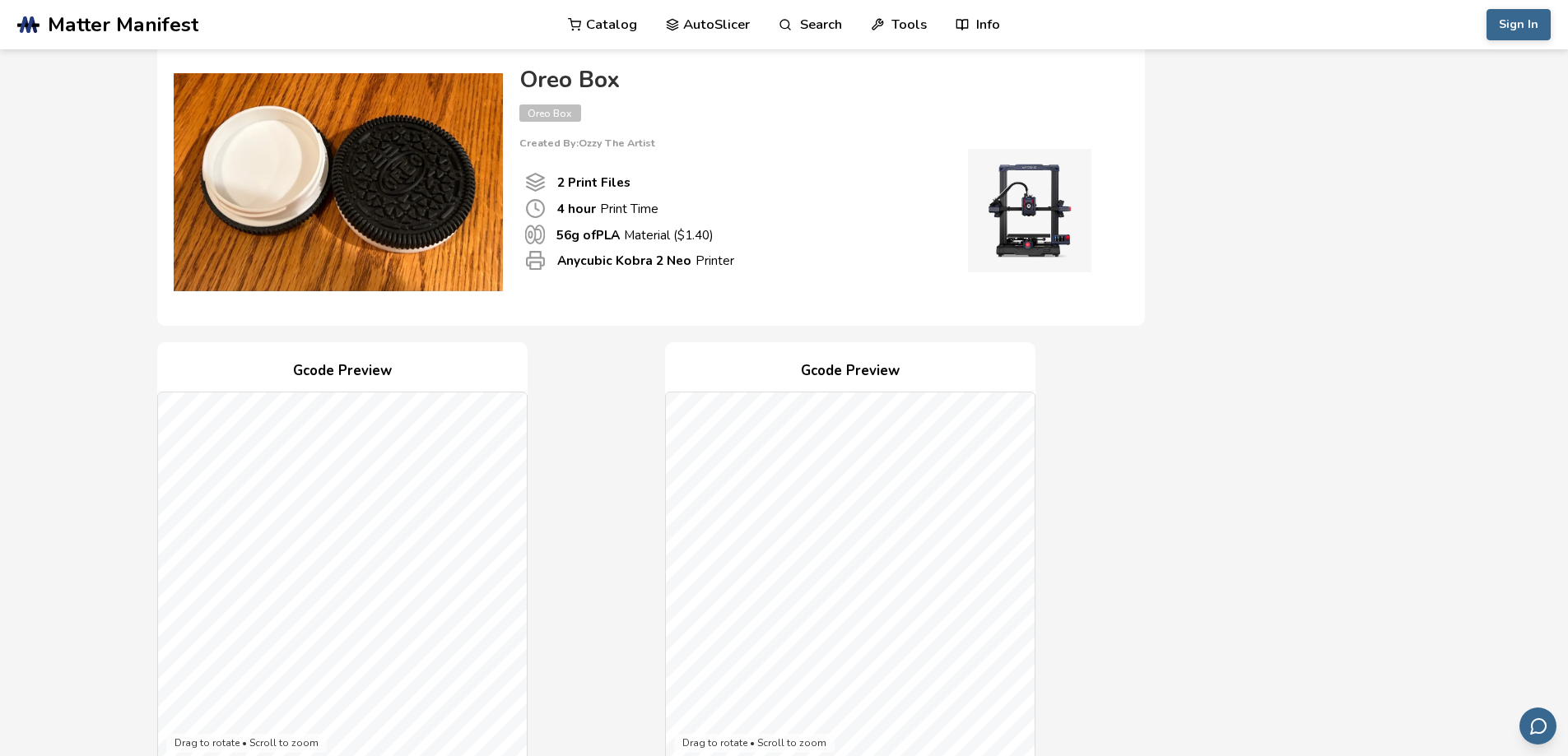
scroll to position [0, 0]
